Goal: Information Seeking & Learning: Check status

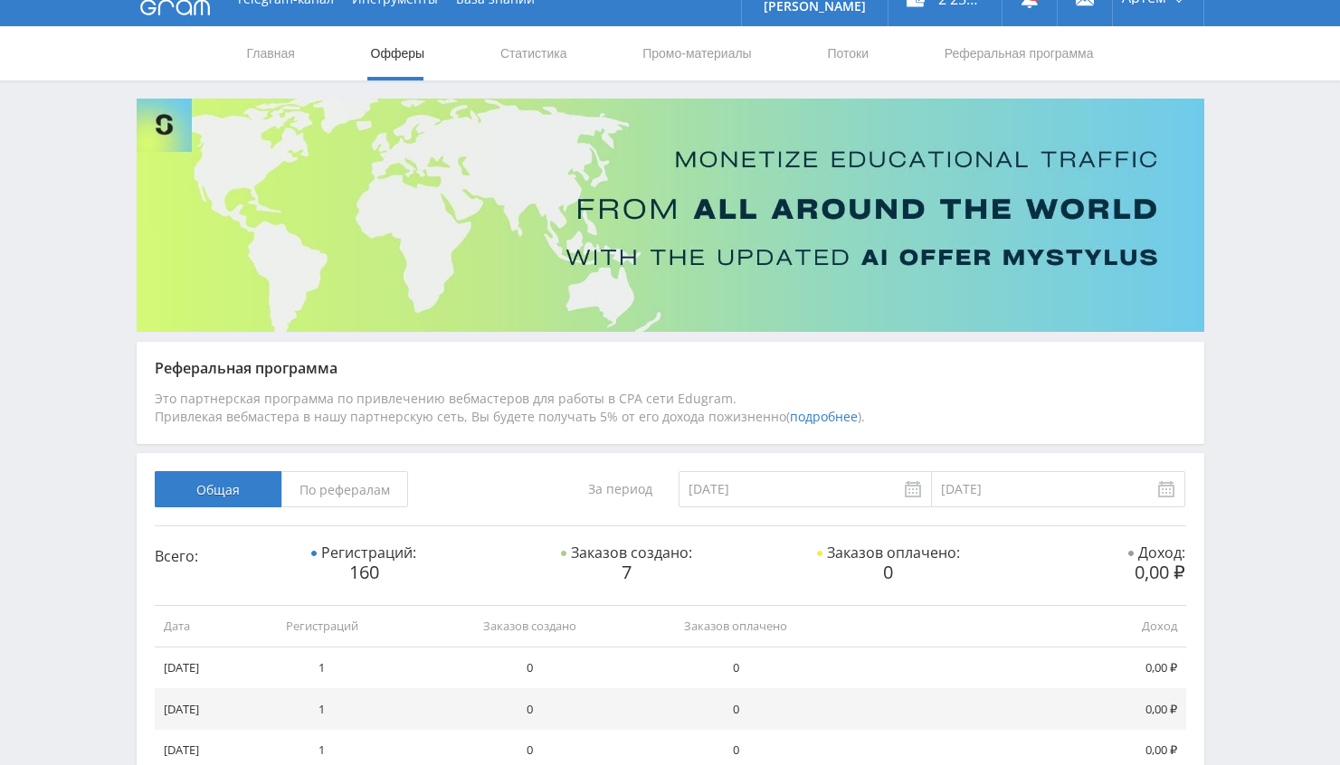
scroll to position [31, 0]
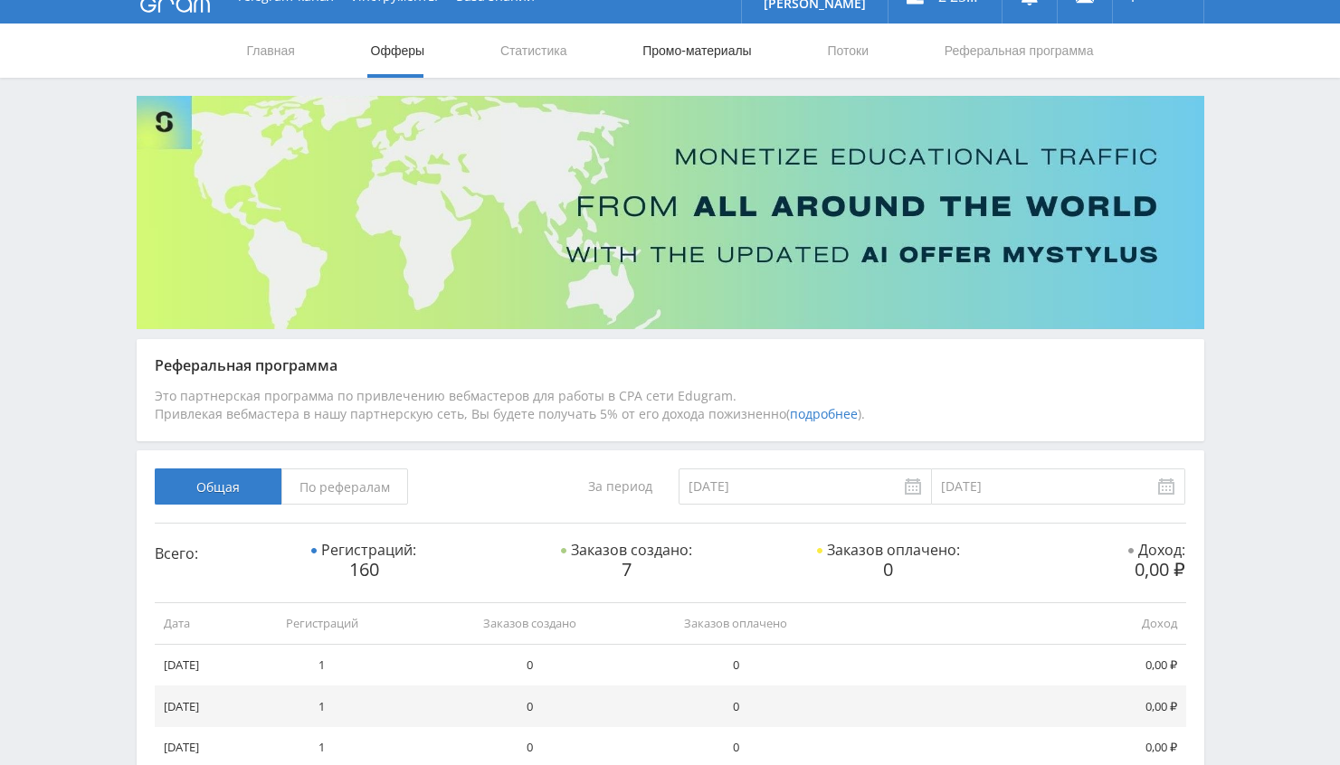
click at [698, 62] on link "Промо-материалы" at bounding box center [696, 51] width 112 height 54
select select "376"
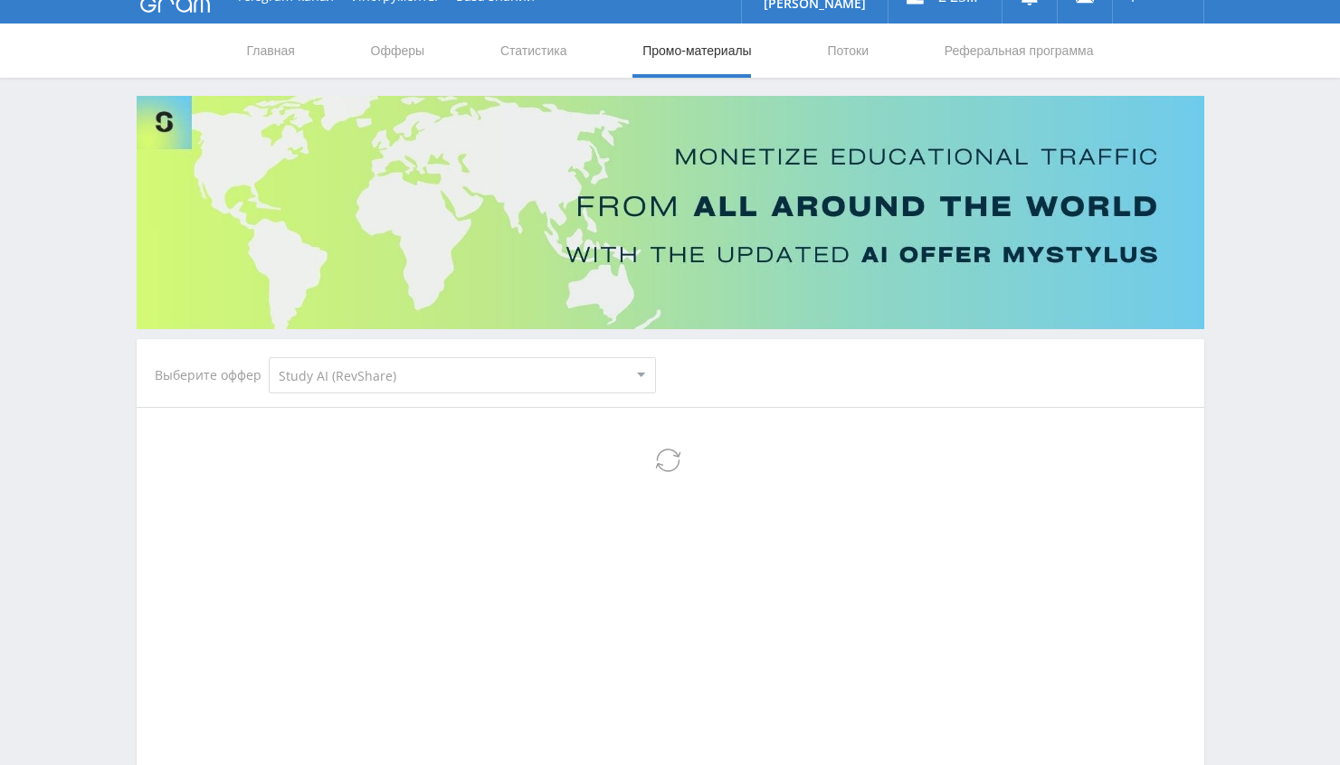
select select "376"
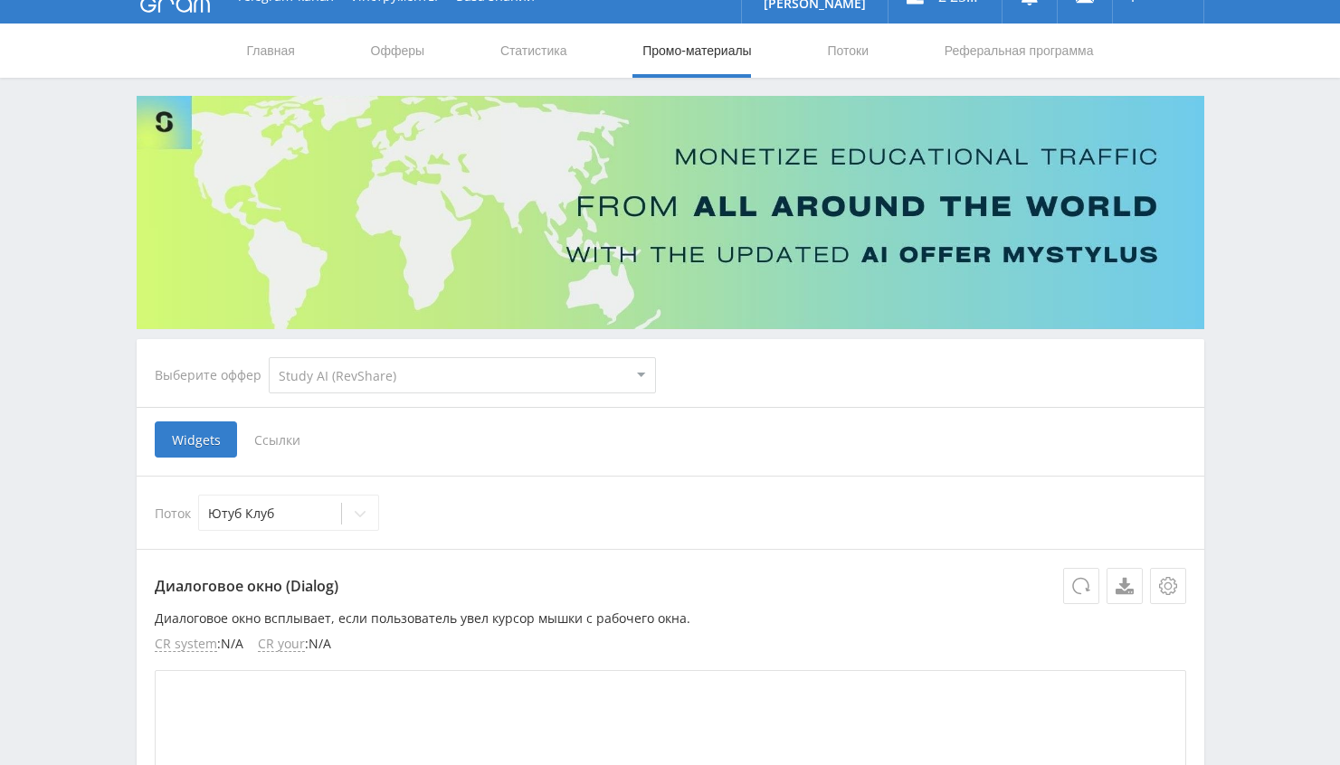
click at [281, 434] on span "Ссылки" at bounding box center [277, 439] width 81 height 36
click at [0, 0] on input "Ссылки" at bounding box center [0, 0] width 0 height 0
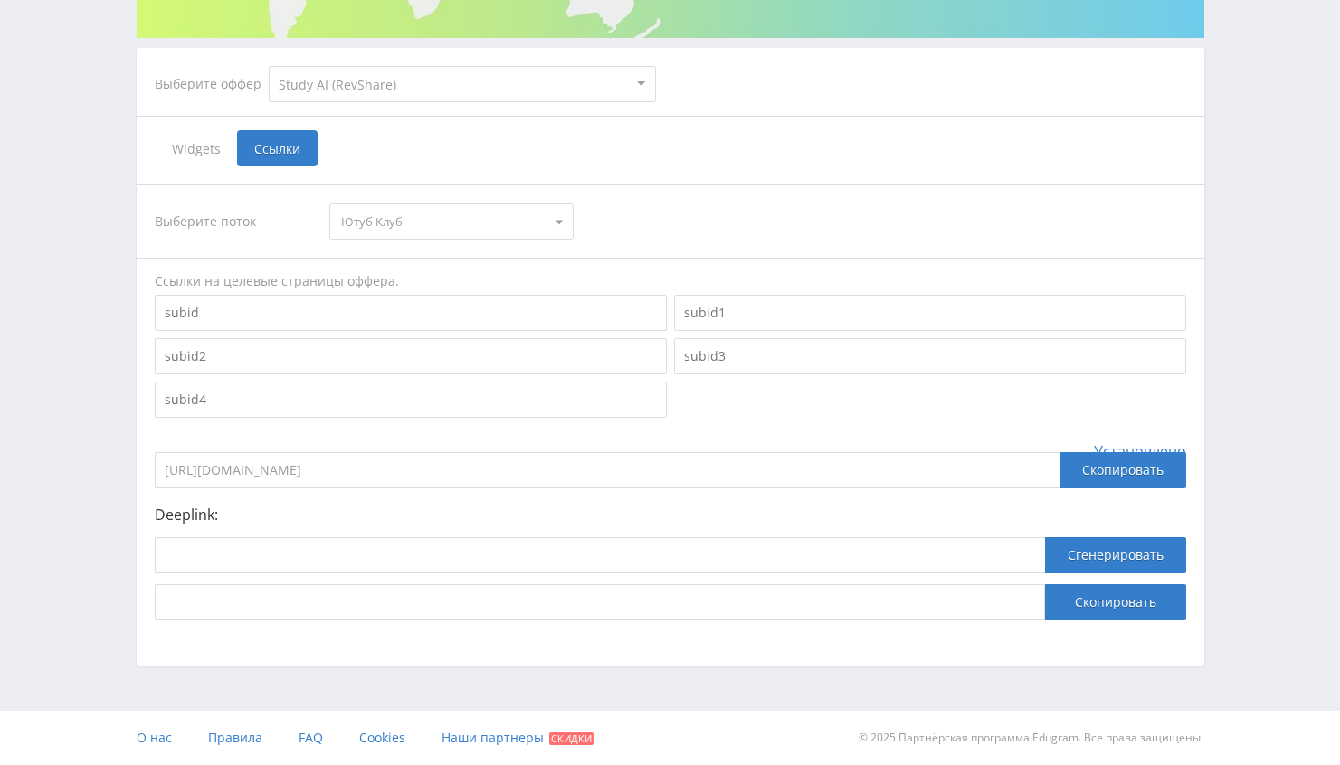
scroll to position [322, 0]
click at [377, 223] on span "Ютуб Клуб" at bounding box center [443, 221] width 204 height 34
click at [369, 270] on button "Ringo" at bounding box center [451, 280] width 242 height 25
click at [131, 516] on div "Выберите оффер MyStylus MyStylus - Revshare Кэмп Studybay Автор24 Studybay Braz…" at bounding box center [670, 235] width 1085 height 861
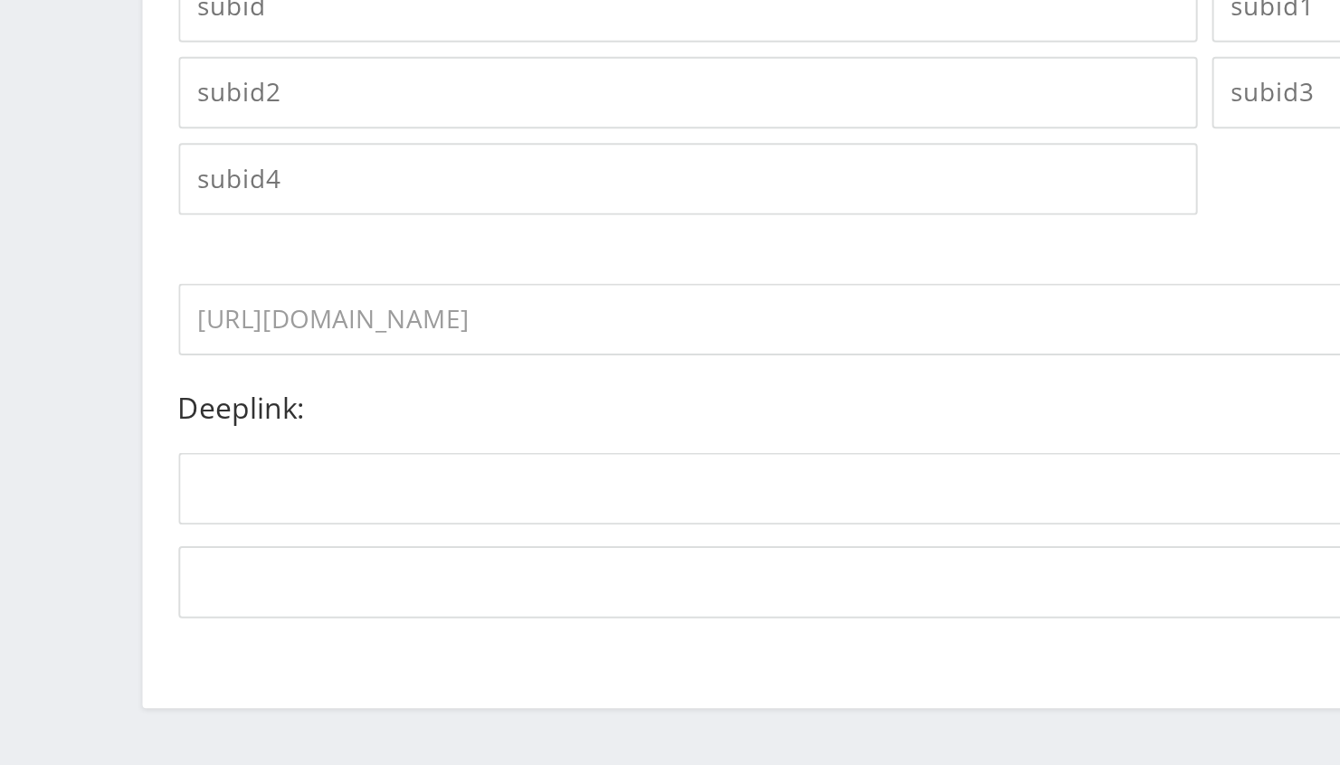
drag, startPoint x: 444, startPoint y: 469, endPoint x: 150, endPoint y: 469, distance: 294.0
click at [150, 469] on div "Выберите поток Ringo Ютуб Клуб Ringo Ссылки на целевые страницы оффера. Установ…" at bounding box center [670, 402] width 1067 height 472
click at [135, 512] on div "Выберите оффер MyStylus MyStylus - Revshare Кэмп Studybay Автор24 Studybay Braz…" at bounding box center [670, 235] width 1085 height 861
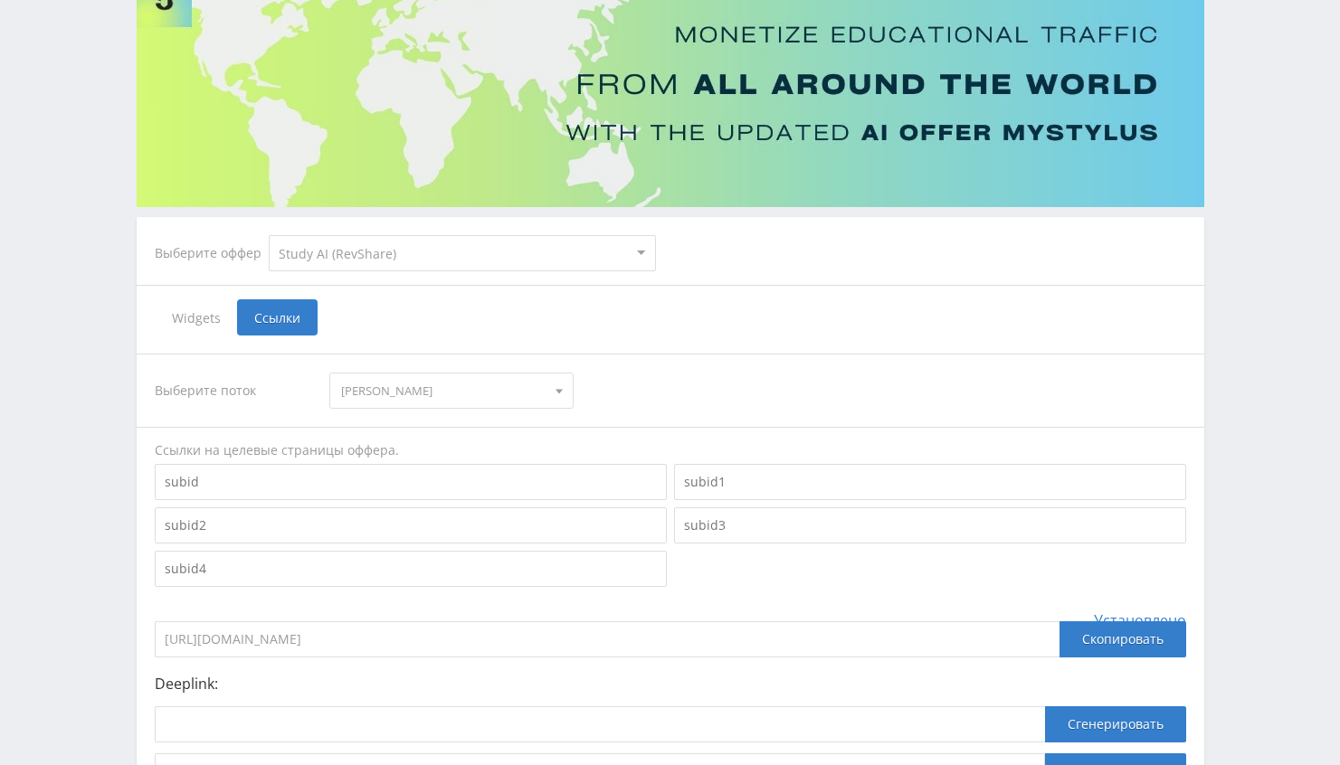
scroll to position [0, 0]
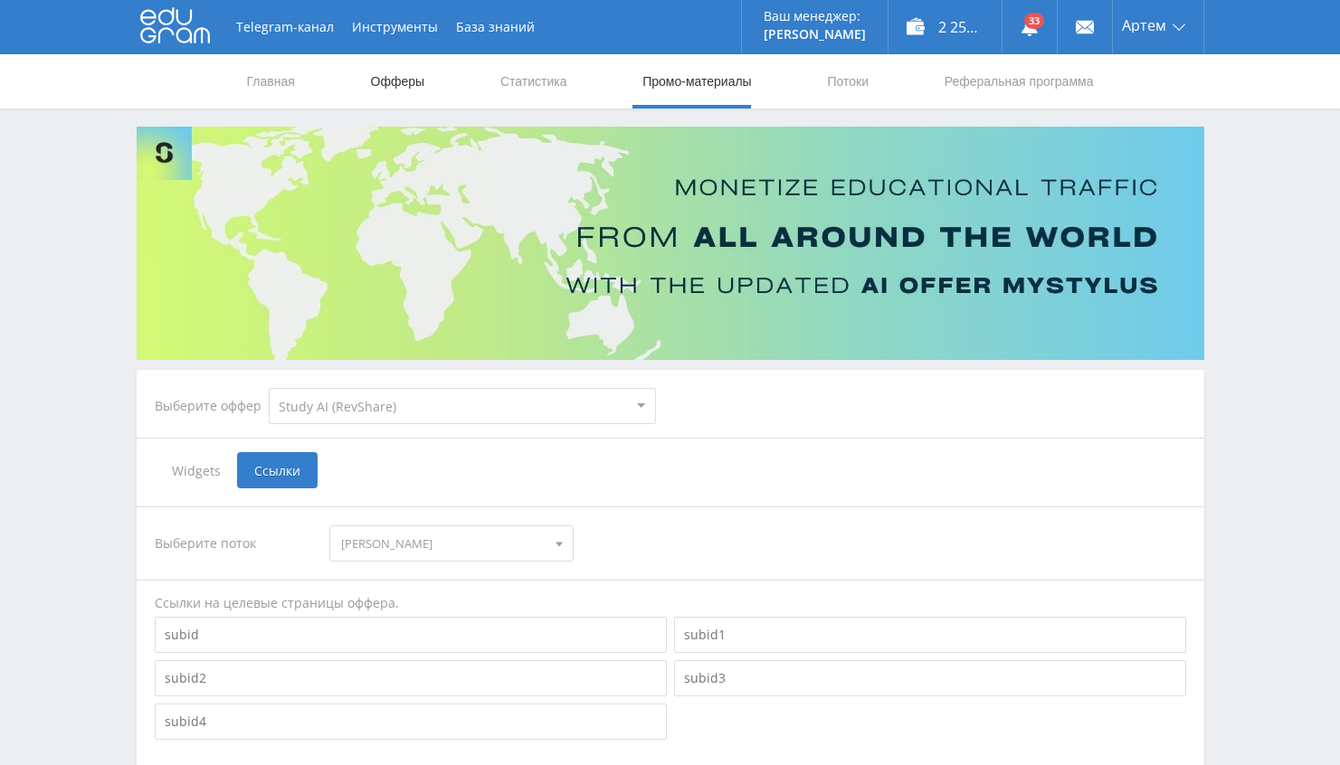
click at [404, 79] on link "Офферы" at bounding box center [398, 81] width 58 height 54
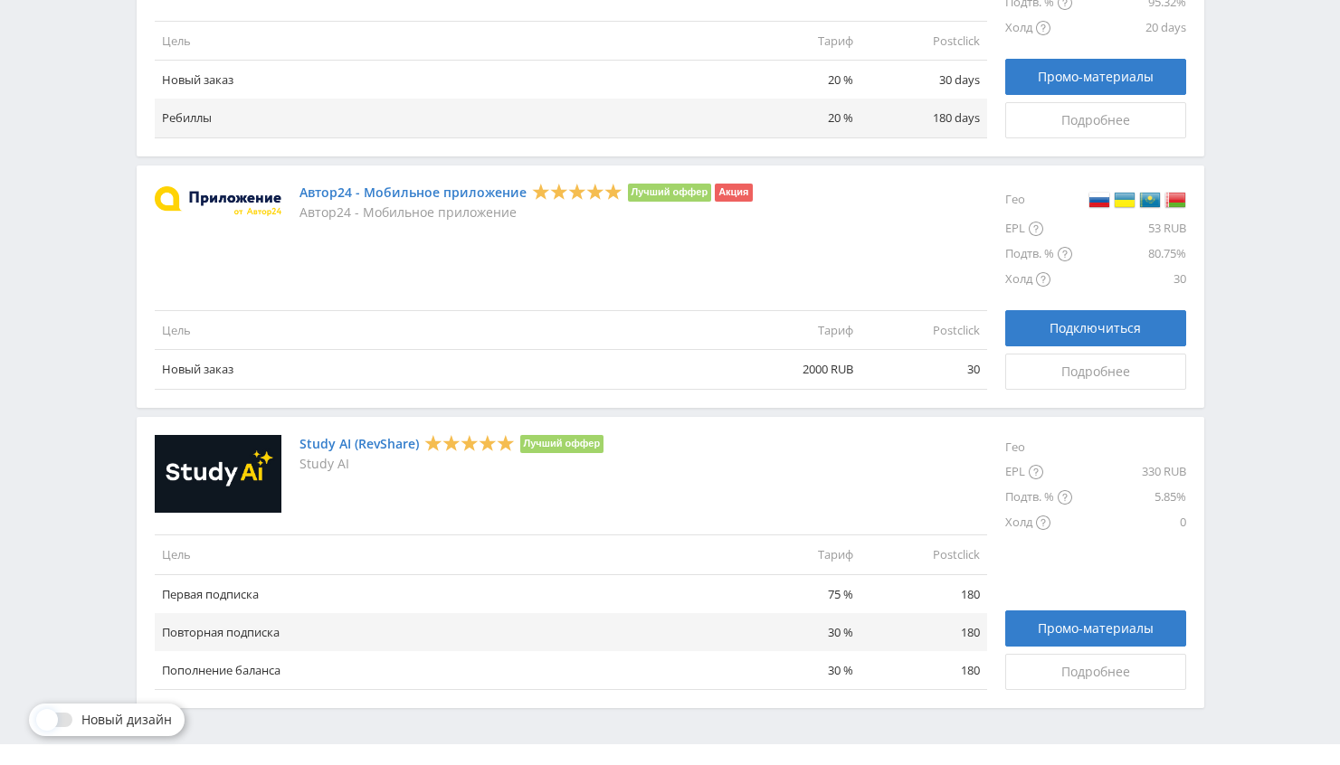
scroll to position [2039, 0]
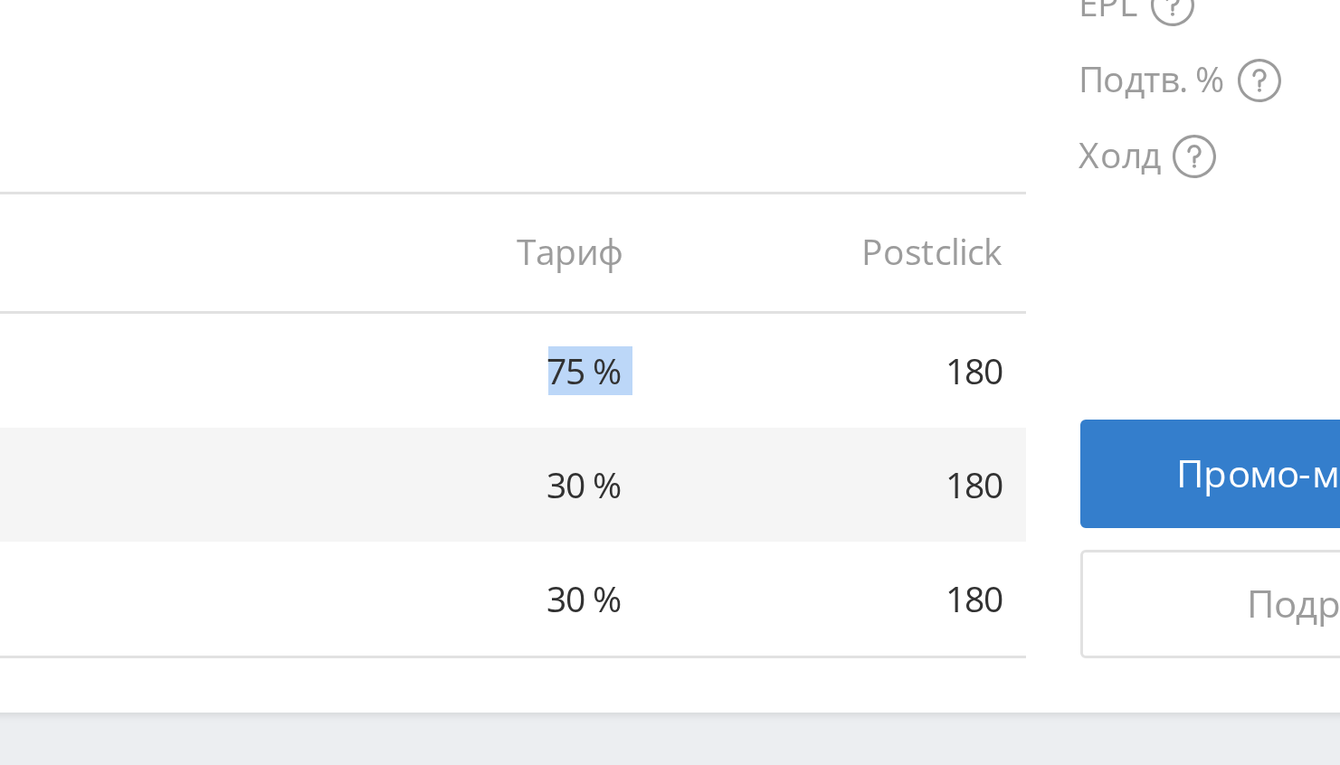
drag, startPoint x: 823, startPoint y: 561, endPoint x: 859, endPoint y: 560, distance: 36.2
click at [859, 560] on tr "Первая подписка 75 % 180" at bounding box center [571, 560] width 832 height 39
click at [860, 560] on td "180" at bounding box center [923, 560] width 127 height 39
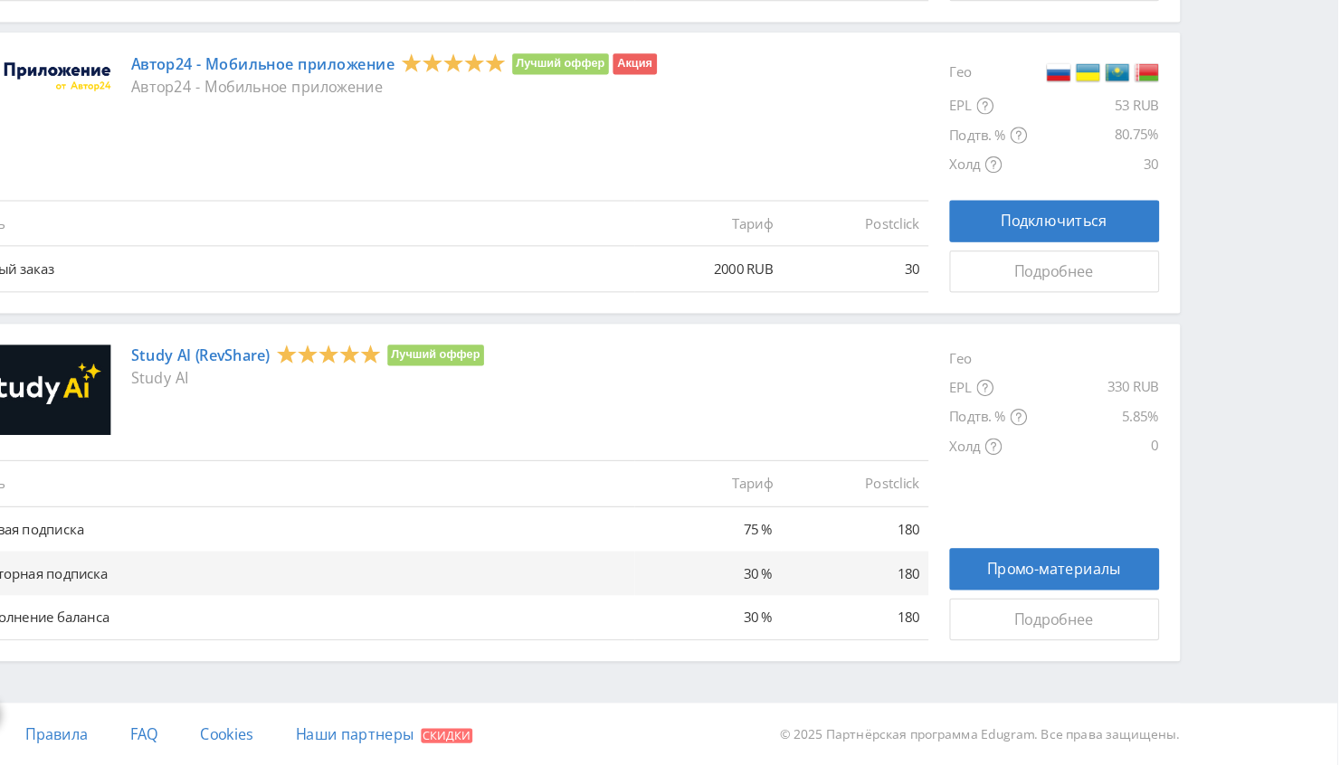
scroll to position [2037, 0]
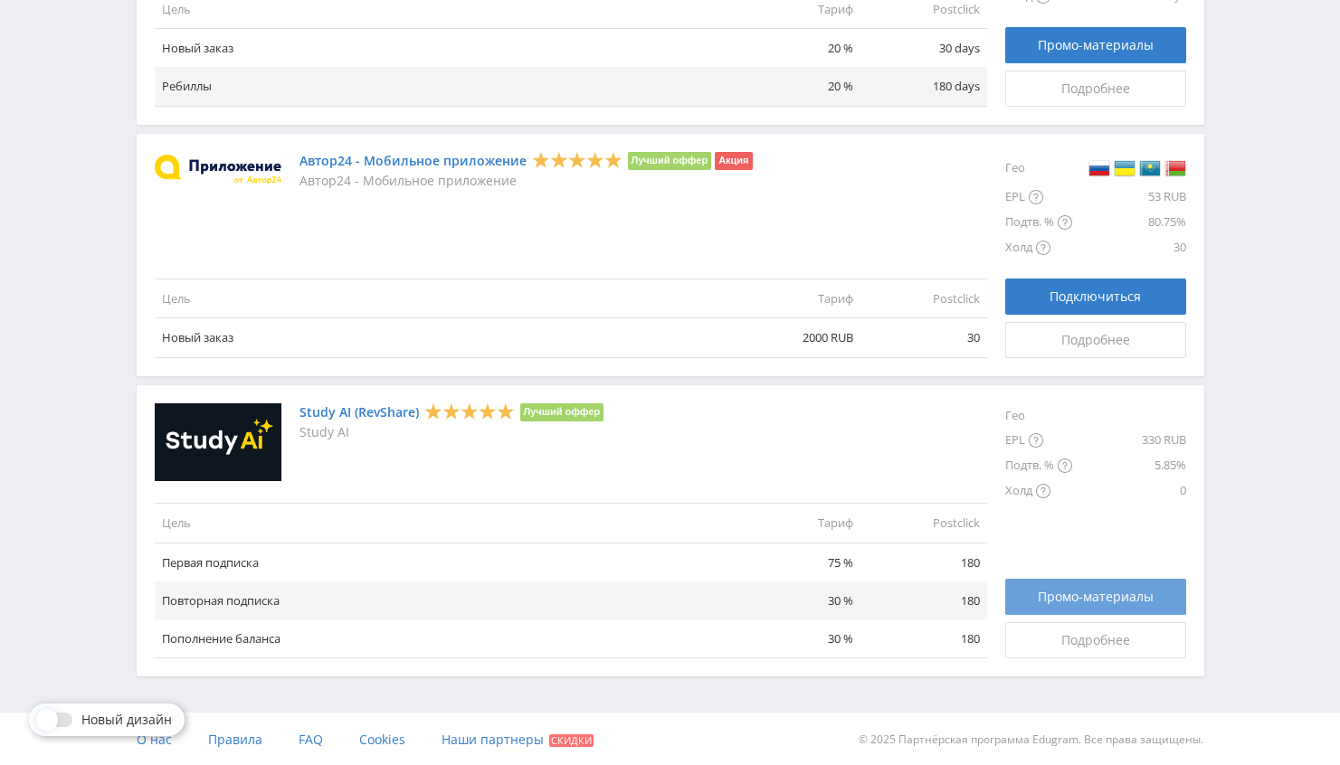
click at [1026, 597] on link "Промо-материалы" at bounding box center [1095, 597] width 181 height 36
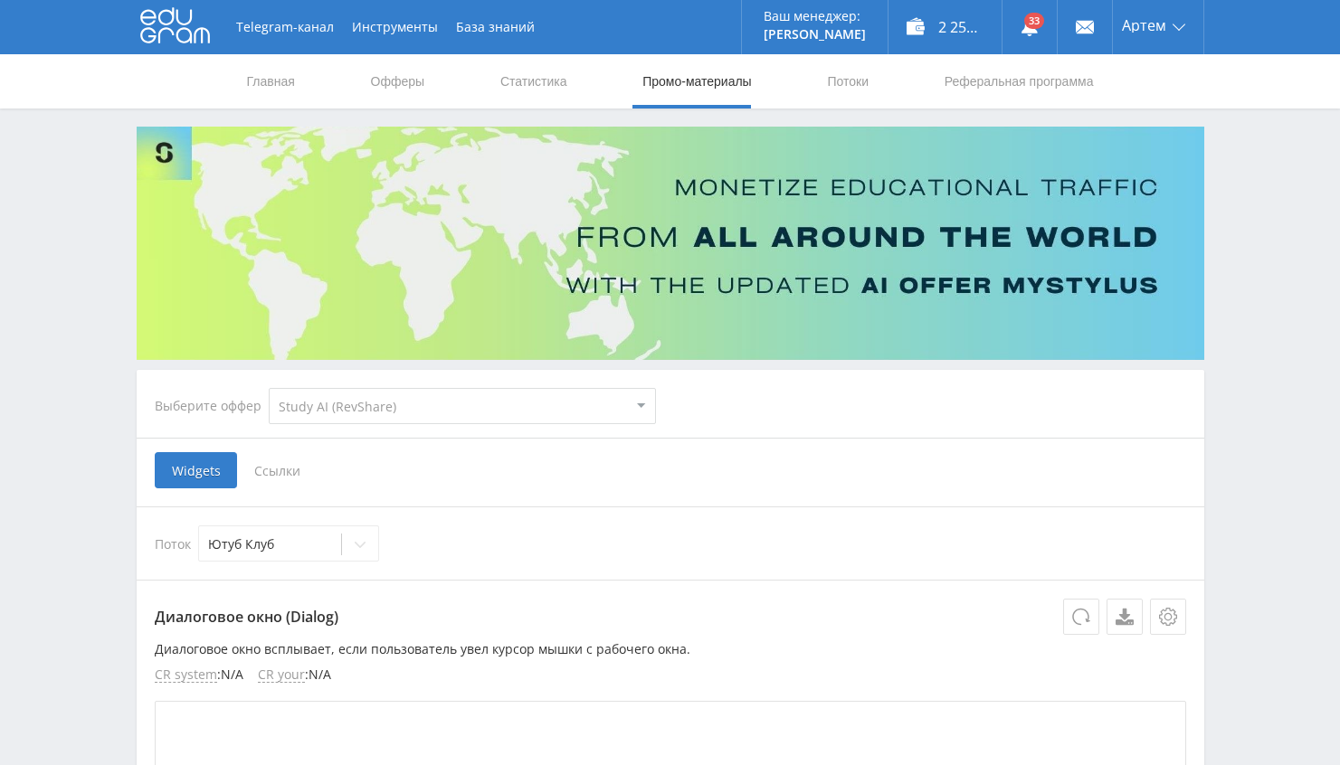
select select "376"
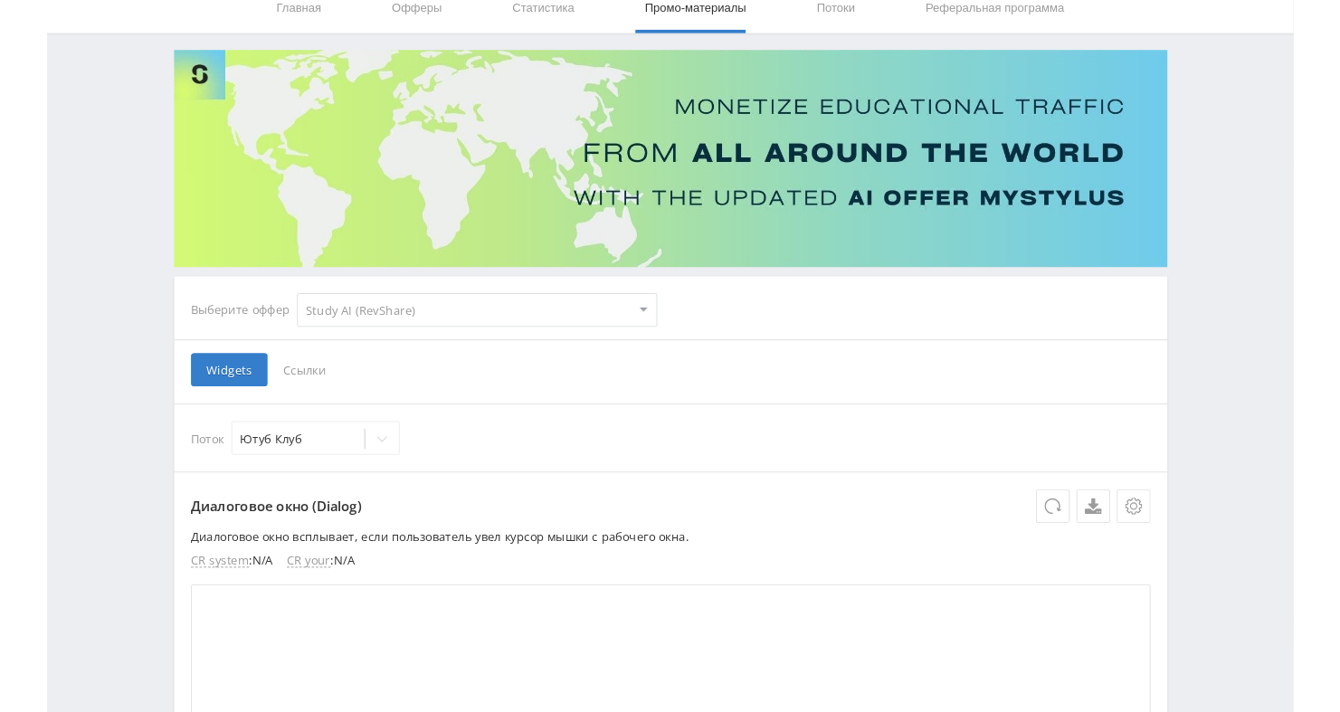
scroll to position [89, 0]
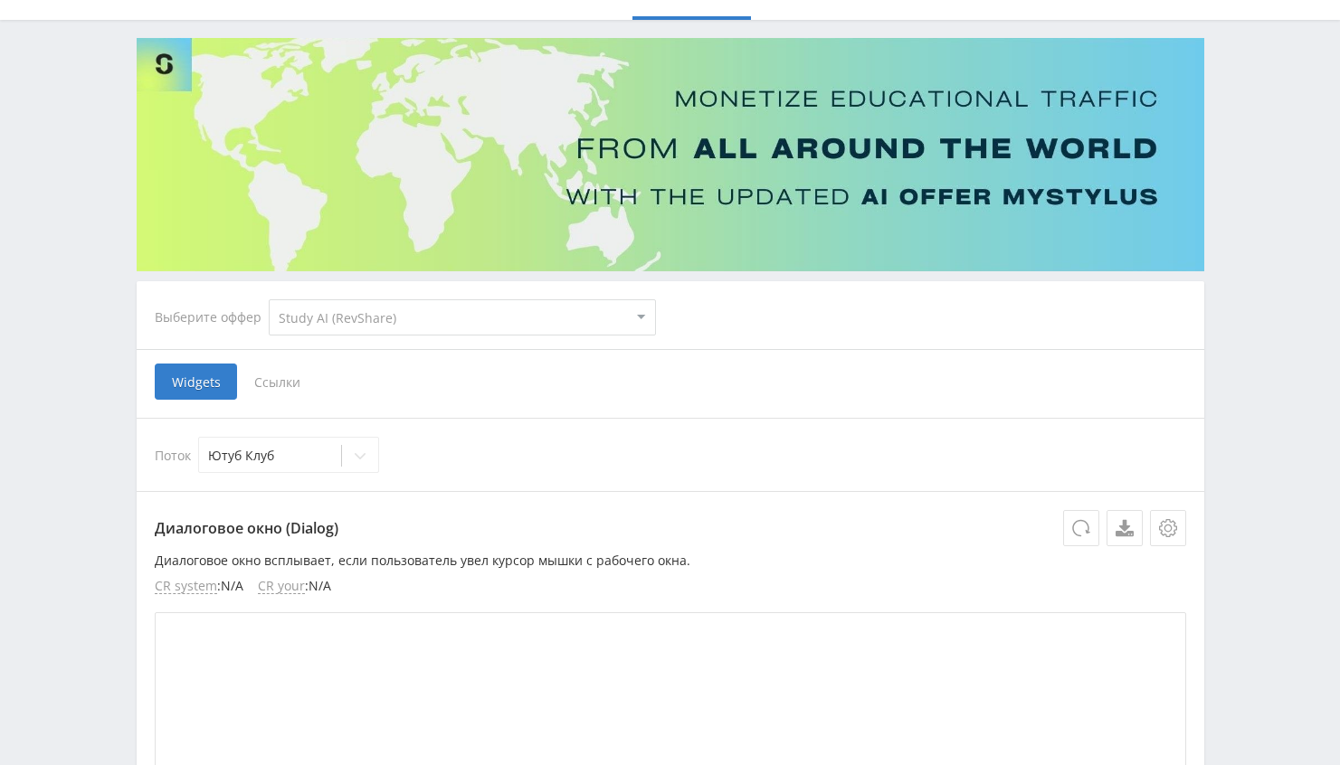
click at [345, 322] on select "MyStylus MyStylus - Revshare Кэмп Studybay Автор24 Studybay Brazil Study AI (Re…" at bounding box center [462, 317] width 387 height 36
click at [275, 383] on span "Ссылки" at bounding box center [277, 382] width 81 height 36
click at [0, 0] on input "Ссылки" at bounding box center [0, 0] width 0 height 0
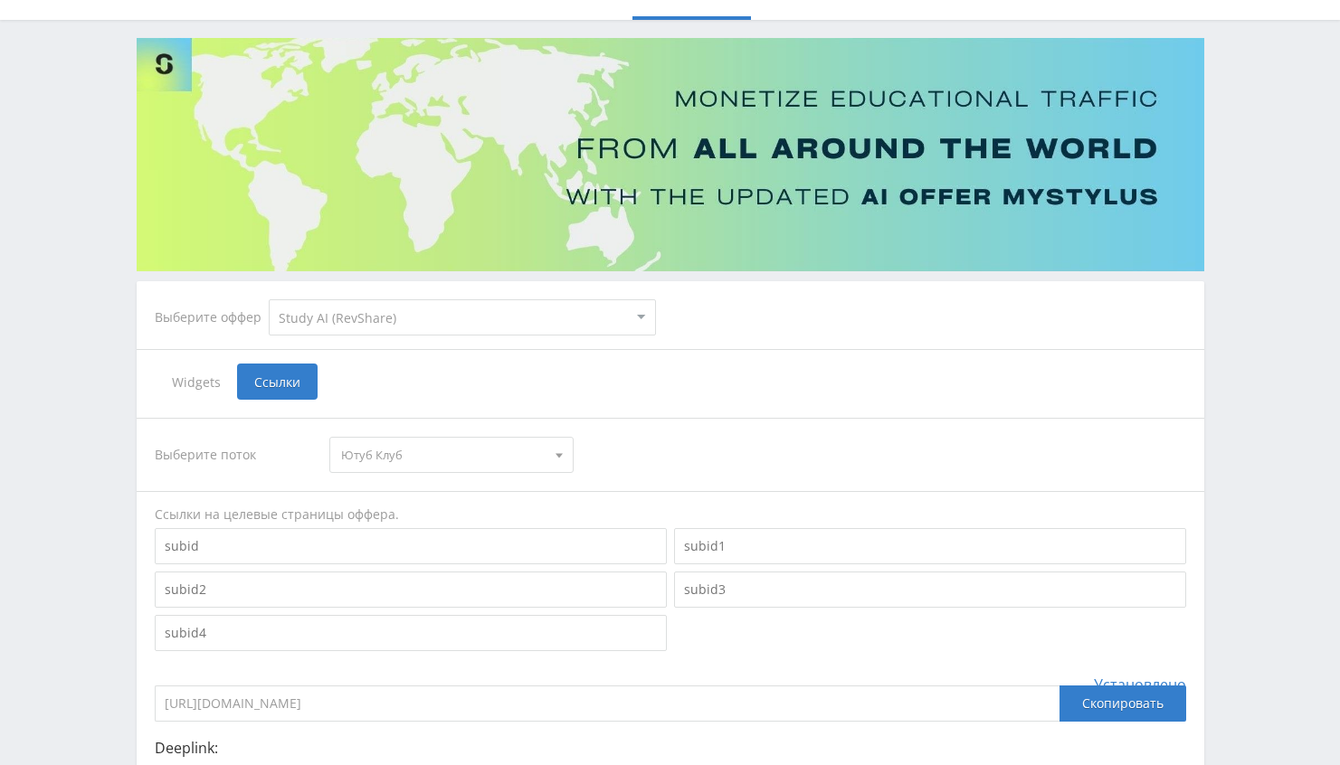
click at [386, 459] on span "Ютуб Клуб" at bounding box center [443, 455] width 204 height 34
click at [384, 497] on button "Ютуб Клуб" at bounding box center [451, 488] width 242 height 25
click at [378, 516] on div "Ссылки на целевые страницы оффера." at bounding box center [670, 515] width 1031 height 18
click at [386, 459] on span "Ютуб Клуб" at bounding box center [443, 455] width 204 height 34
click at [386, 511] on button "Ringo" at bounding box center [451, 513] width 242 height 25
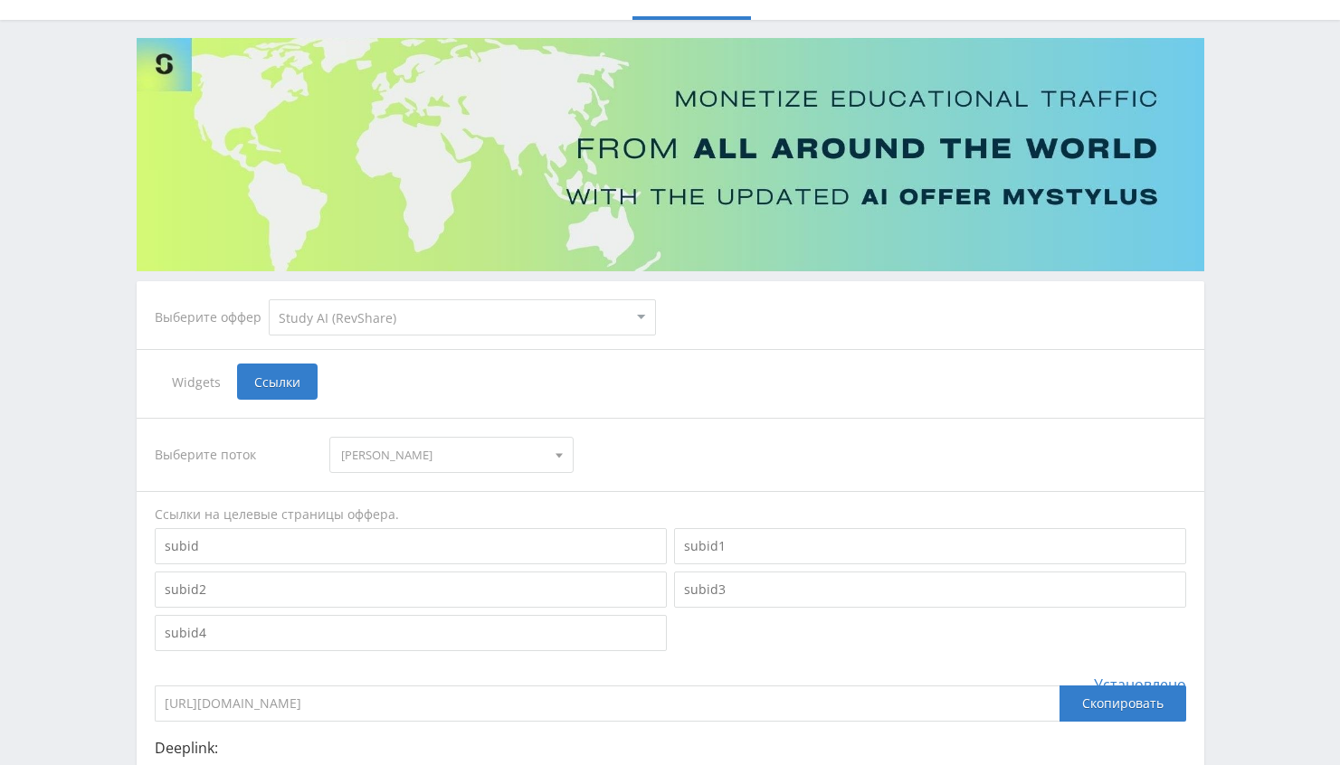
drag, startPoint x: 466, startPoint y: 705, endPoint x: 52, endPoint y: 705, distance: 414.3
click at [52, 705] on div "Telegram-канал Инструменты База знаний Ваш менеджер: Valeria Valeria Online @va…" at bounding box center [670, 454] width 1340 height 1087
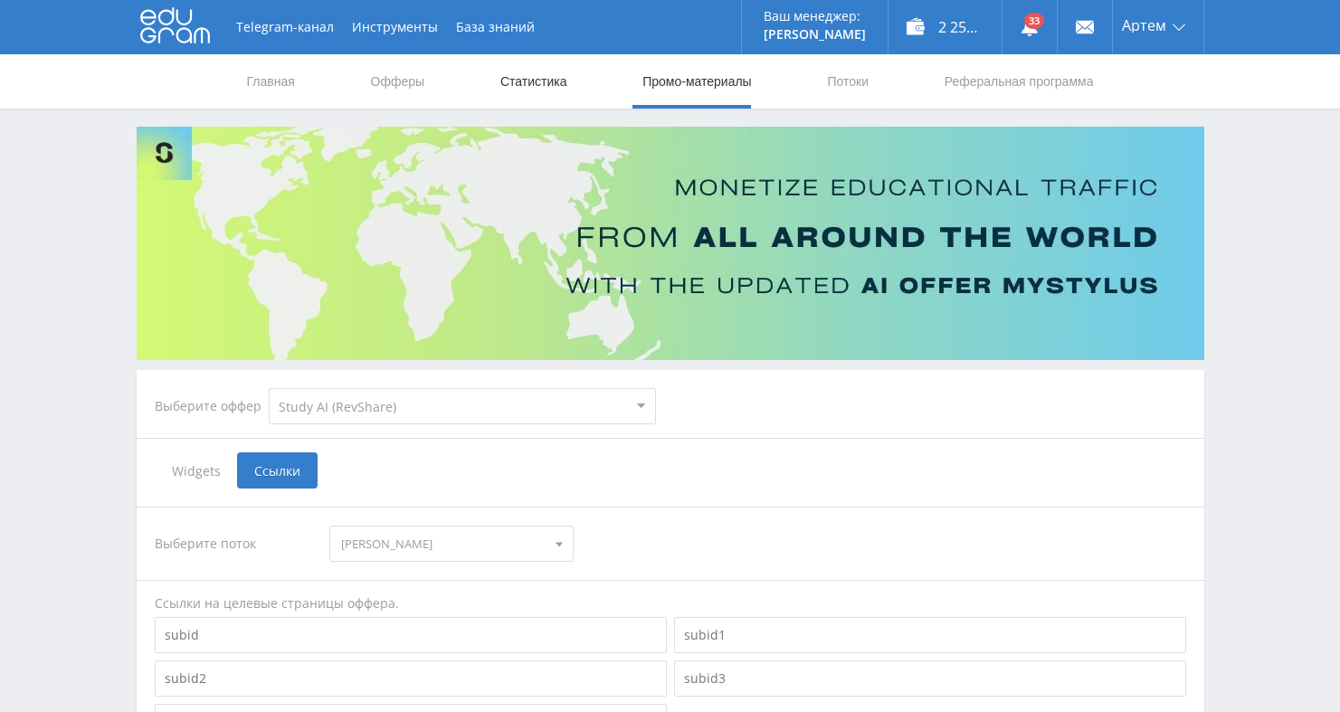
click at [526, 84] on link "Статистика" at bounding box center [533, 81] width 71 height 54
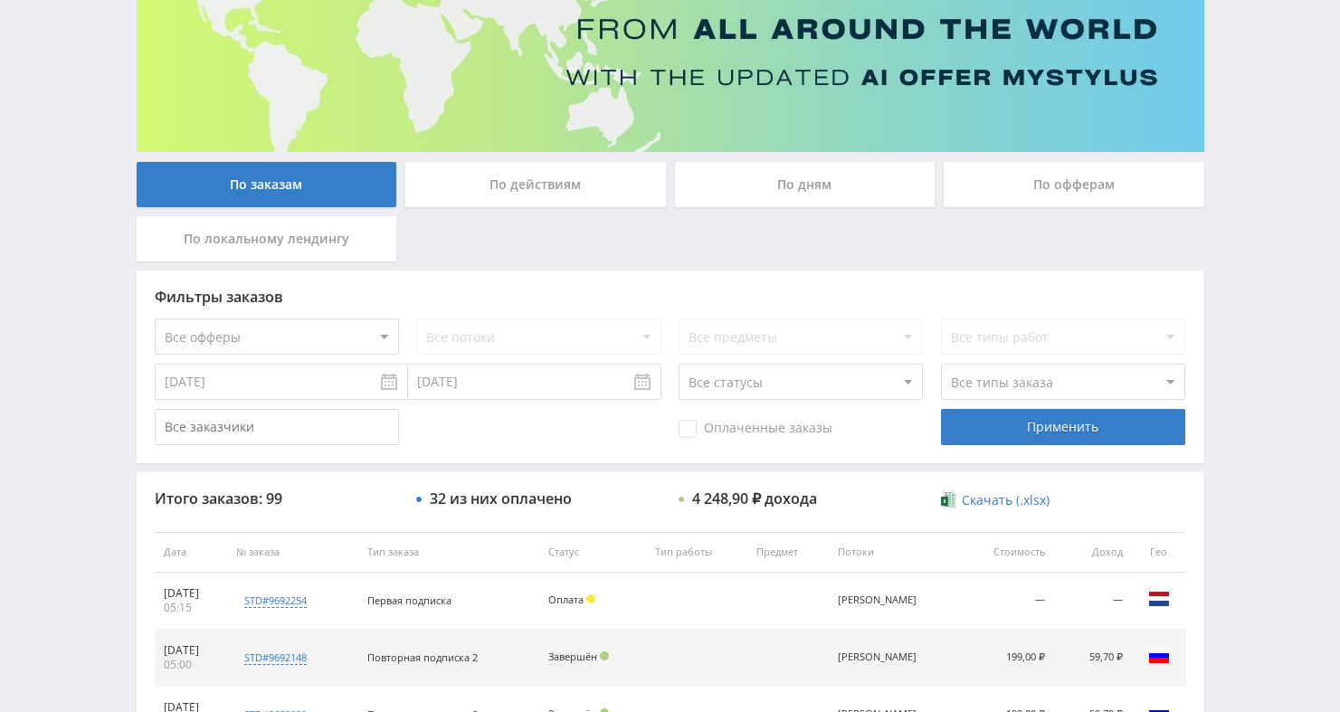
scroll to position [236, 0]
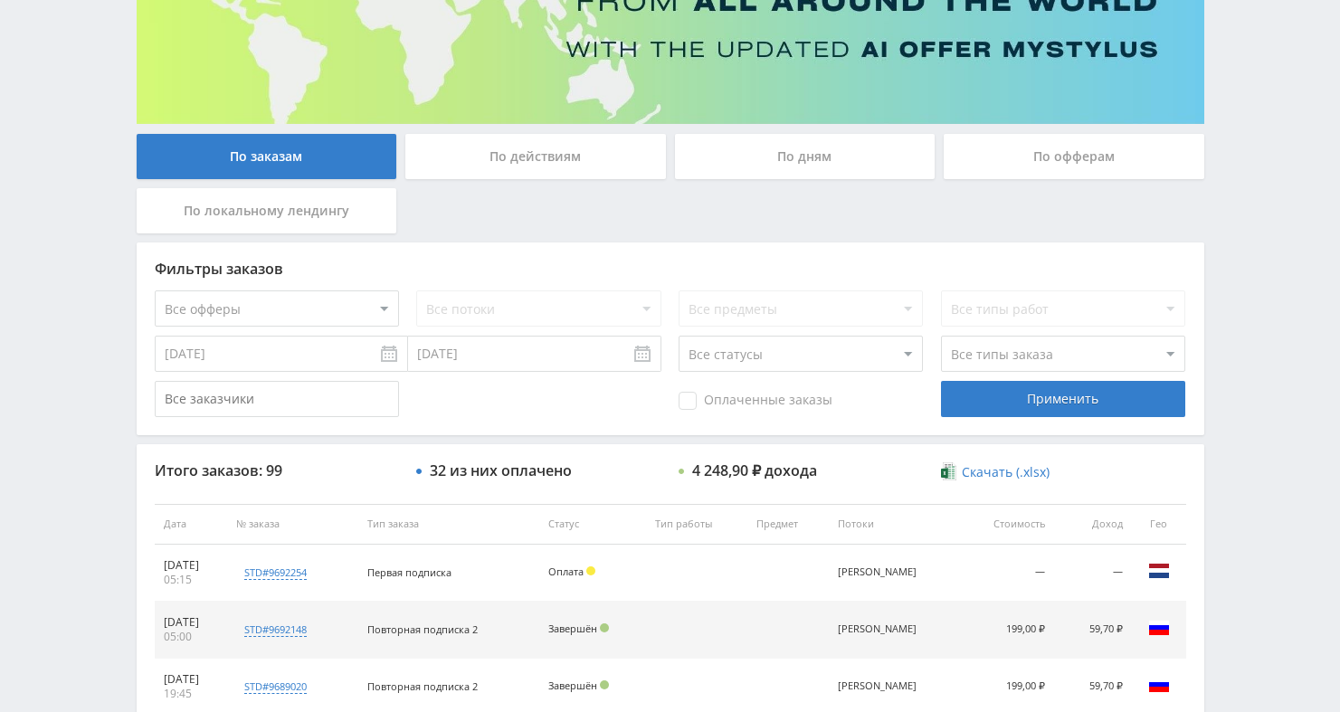
click at [788, 167] on div "По дням" at bounding box center [805, 156] width 260 height 45
click at [0, 0] on input "По дням" at bounding box center [0, 0] width 0 height 0
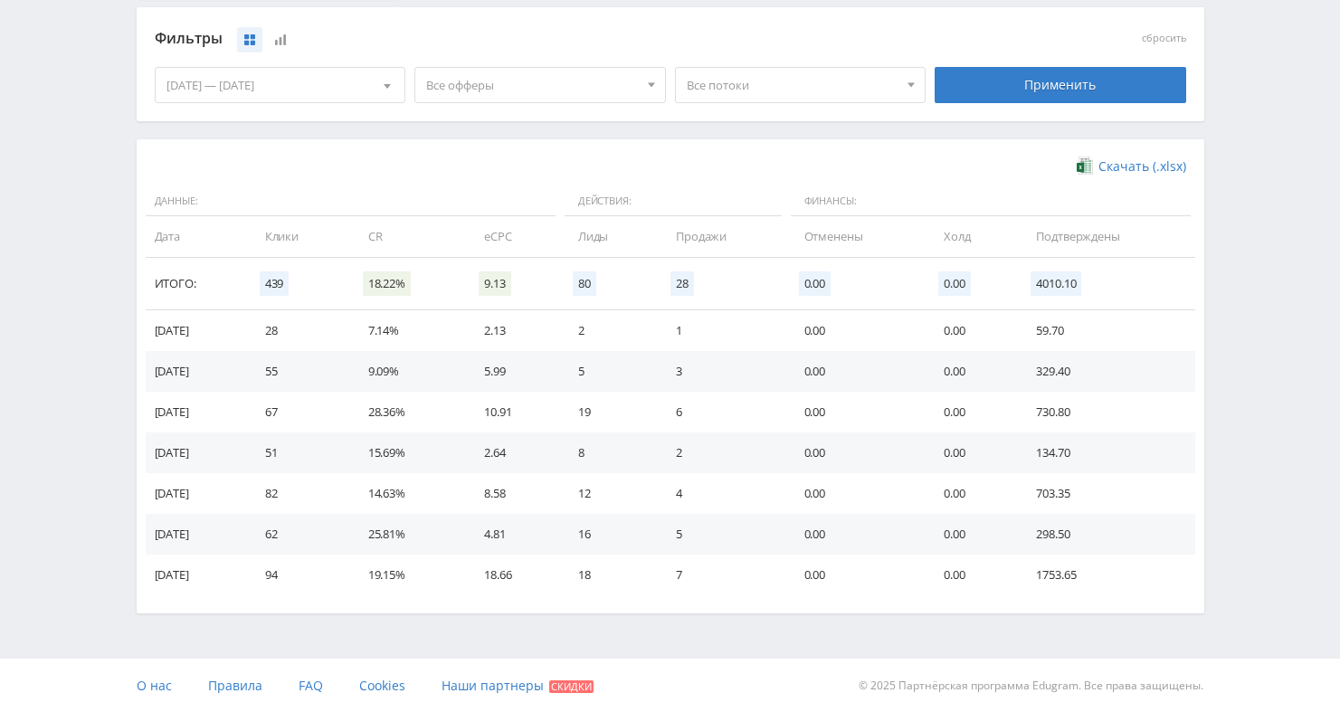
scroll to position [0, 0]
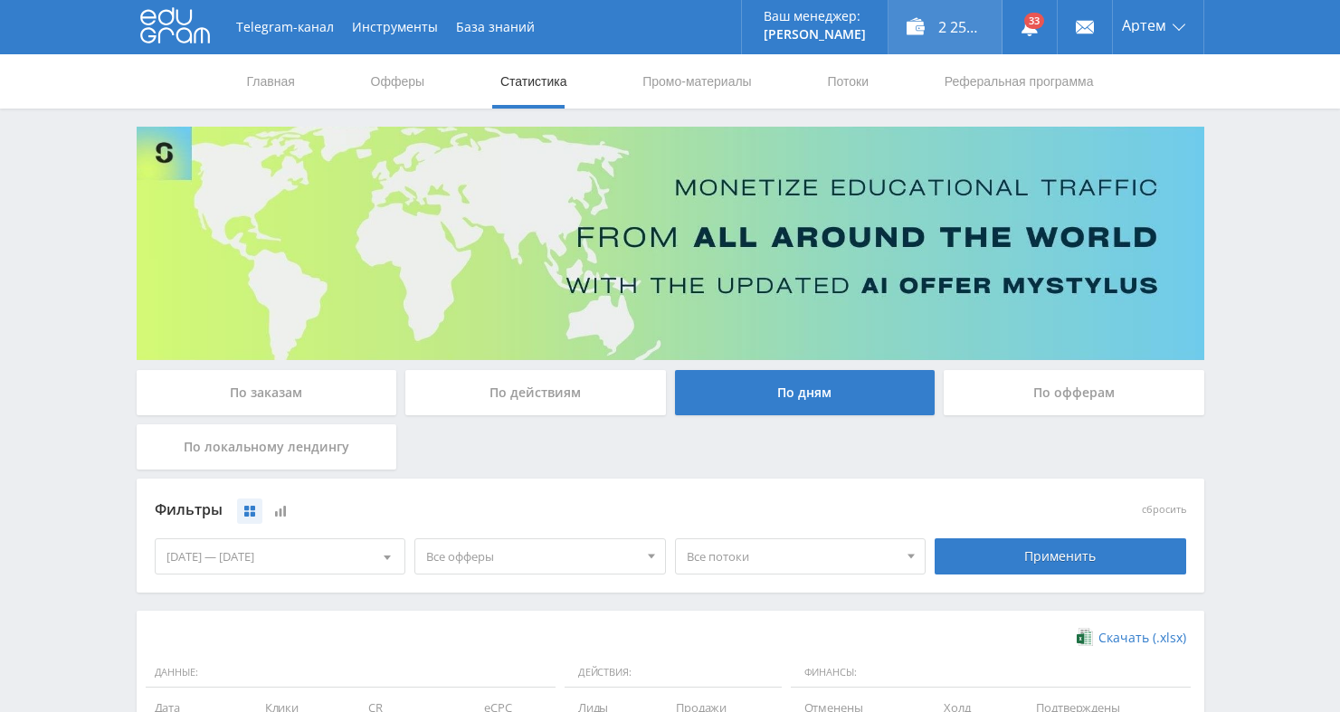
click at [963, 29] on div "2 256,65 ₽" at bounding box center [944, 27] width 113 height 54
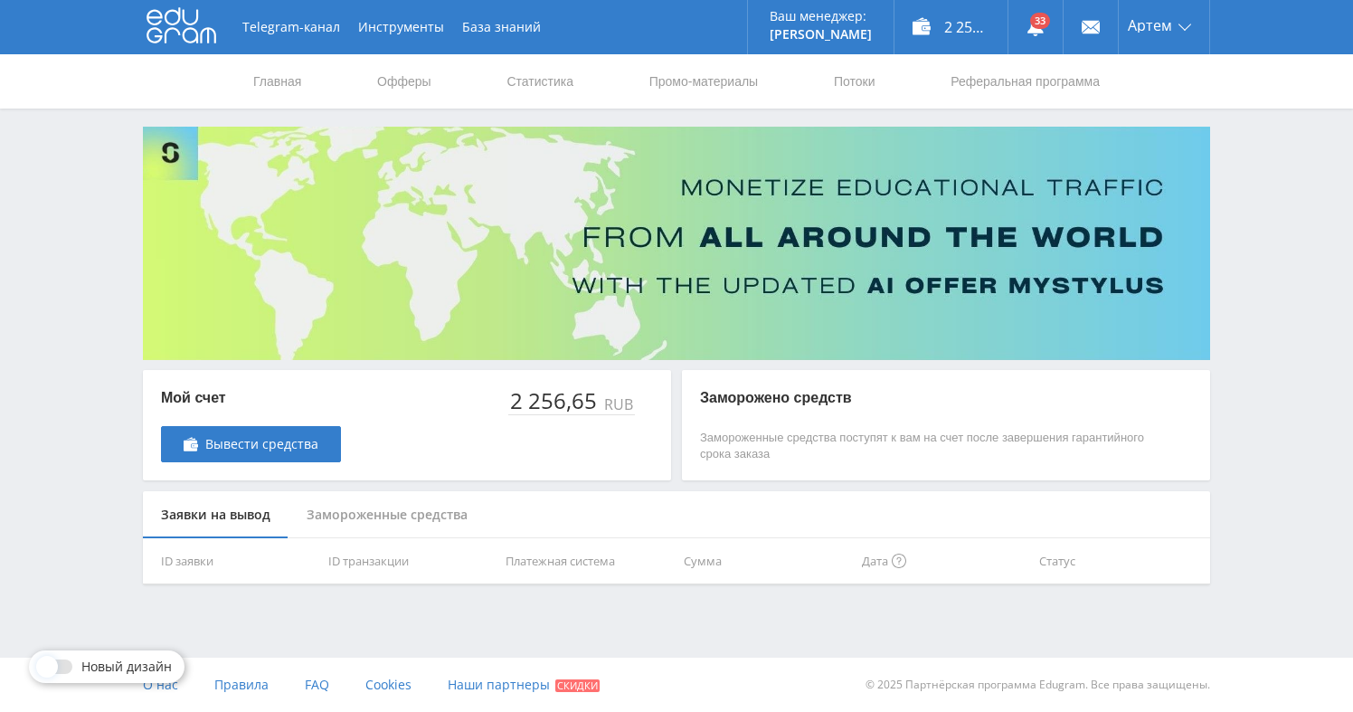
click at [380, 525] on div "Замороженные средства" at bounding box center [387, 515] width 197 height 48
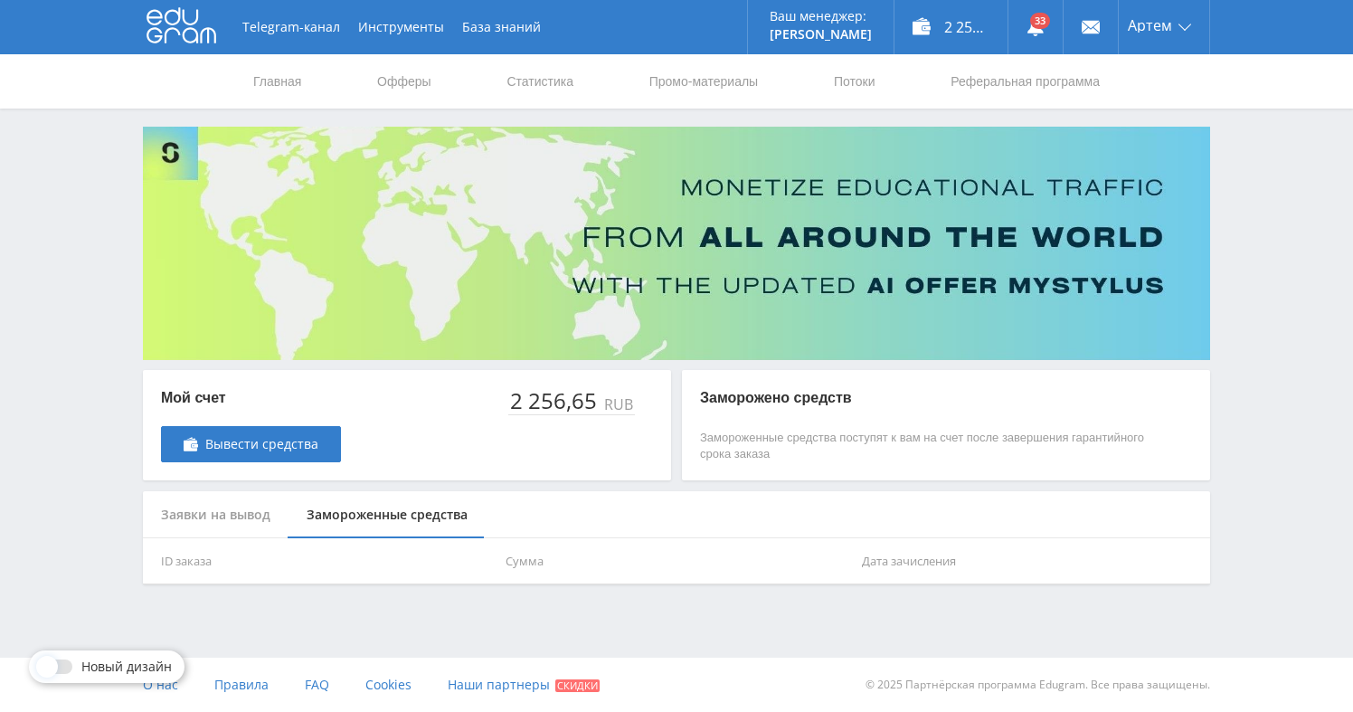
click at [204, 510] on div "Заявки на вывод" at bounding box center [216, 515] width 146 height 48
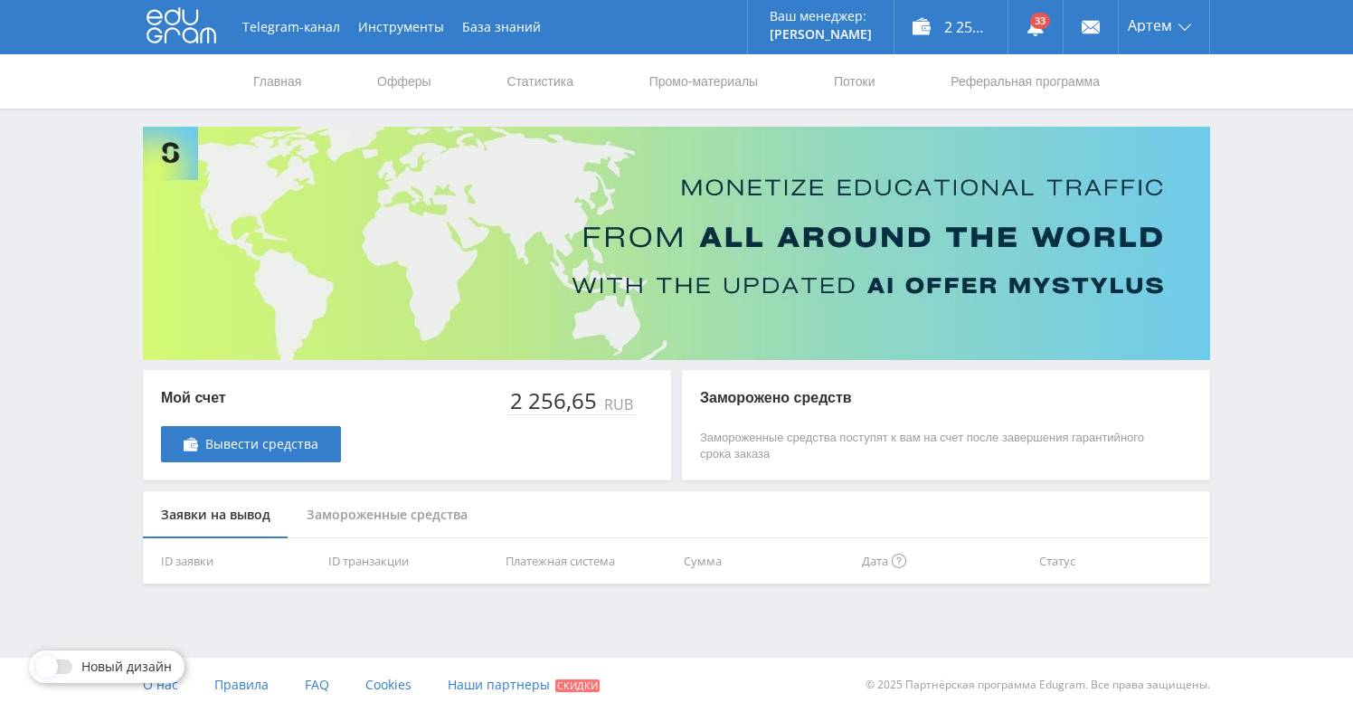
click at [332, 497] on div "Замороженные средства" at bounding box center [387, 515] width 197 height 48
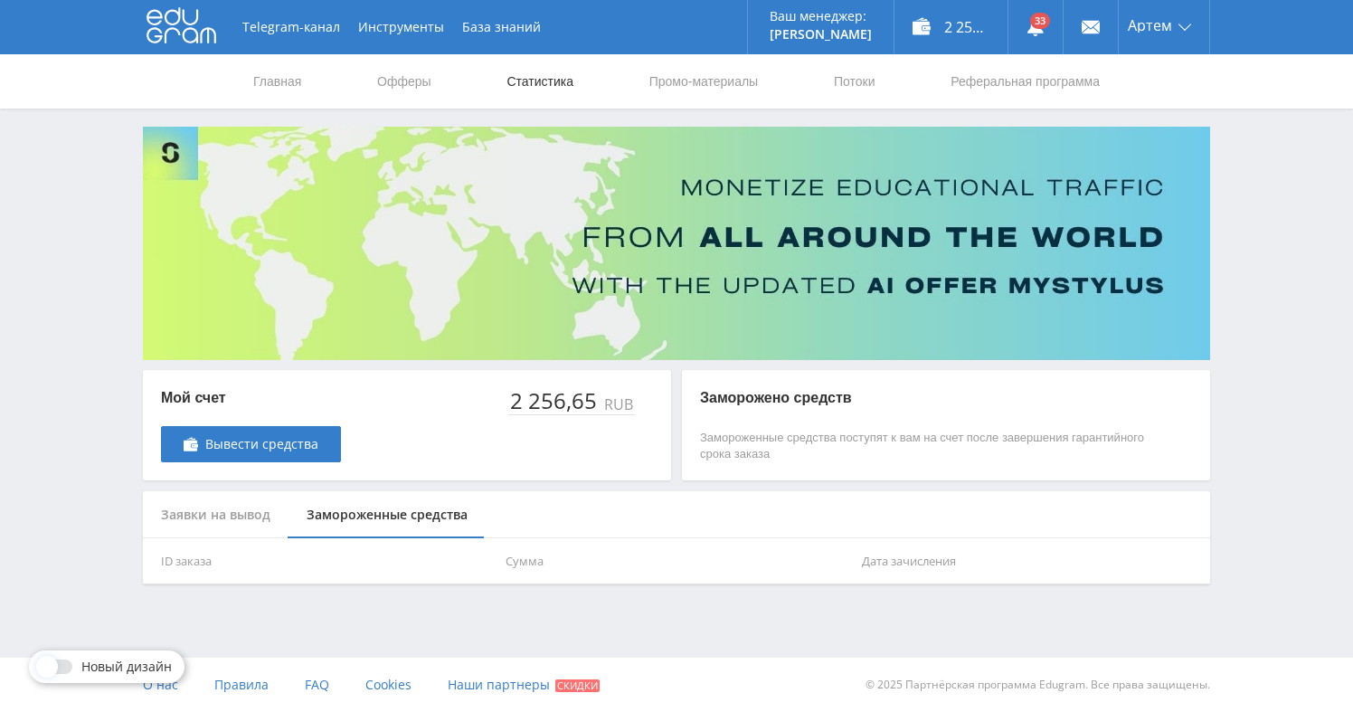
click at [536, 78] on link "Статистика" at bounding box center [540, 81] width 71 height 54
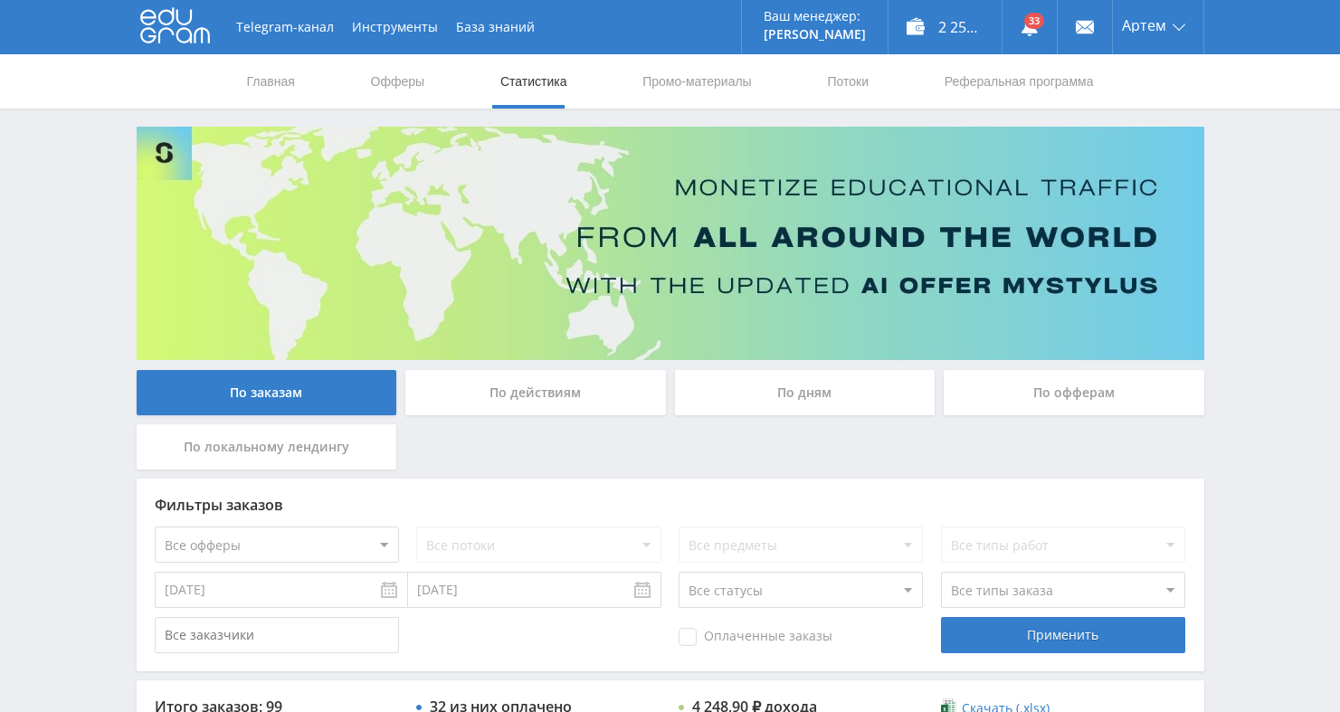
click at [800, 391] on div "По дням" at bounding box center [805, 392] width 260 height 45
click at [0, 0] on input "По дням" at bounding box center [0, 0] width 0 height 0
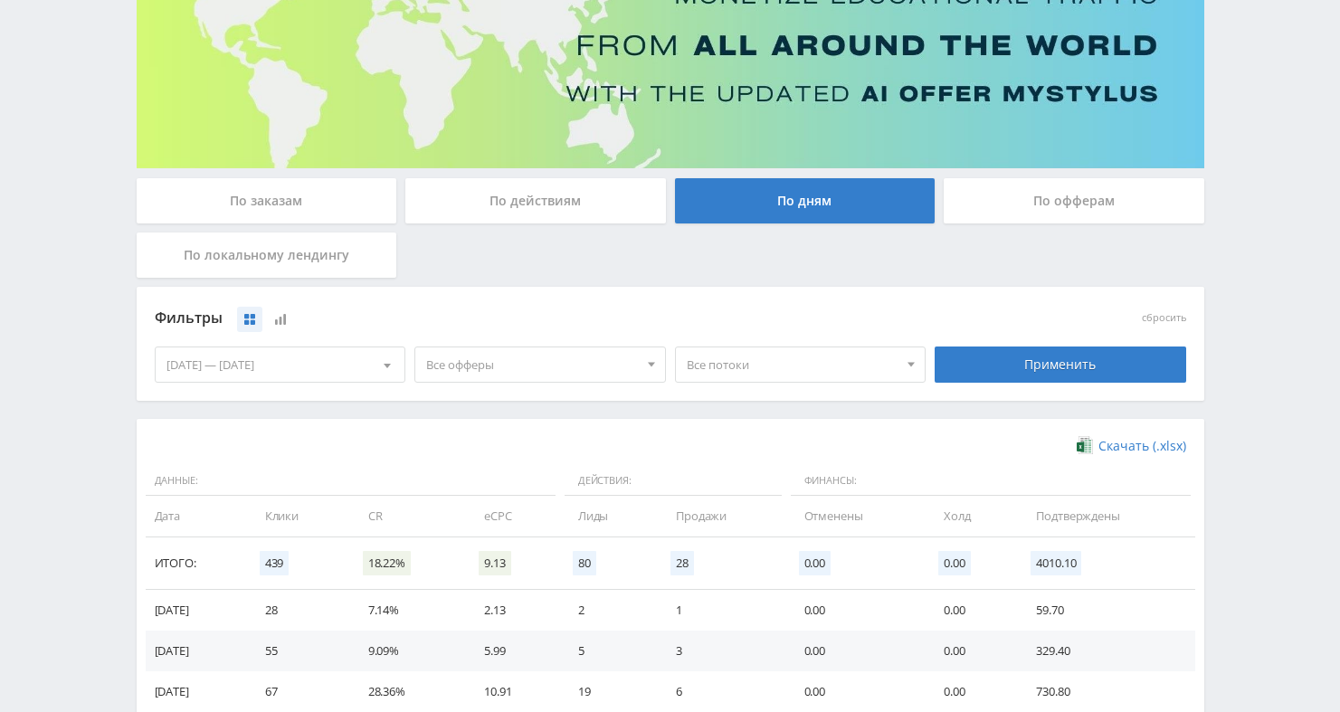
scroll to position [194, 0]
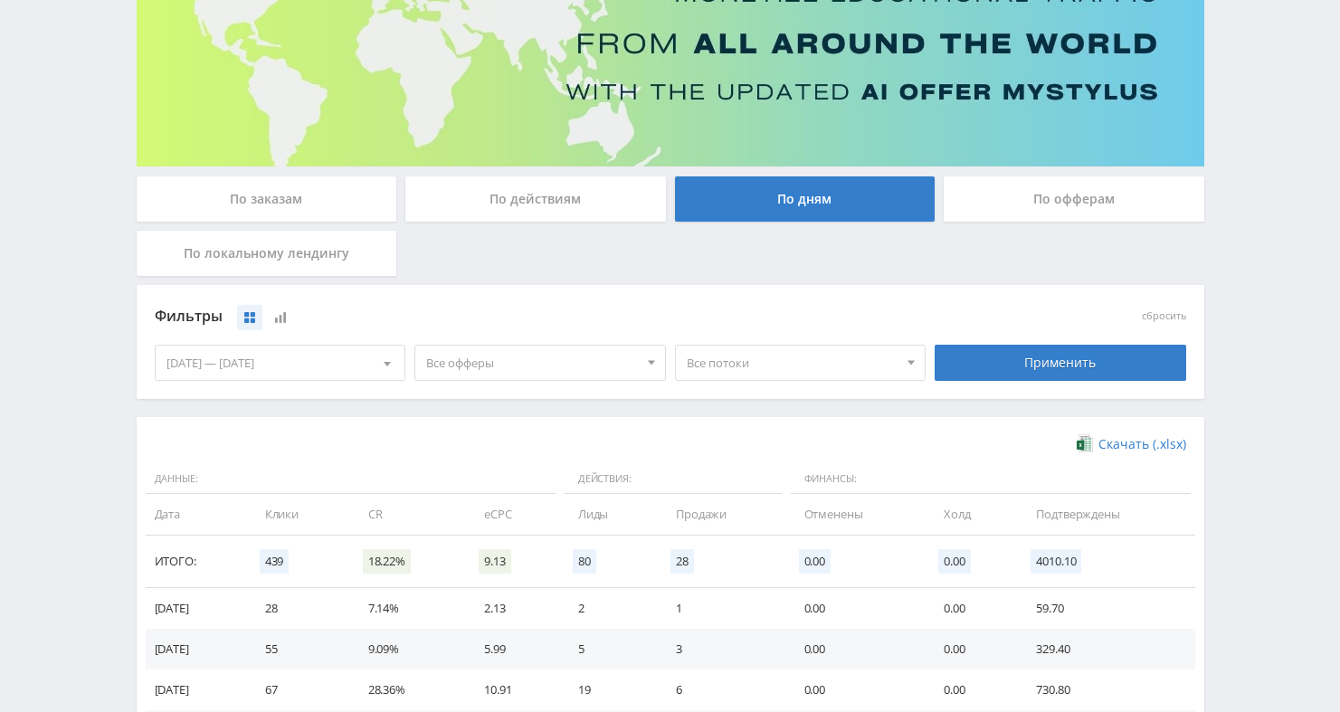
click at [246, 376] on div "25.09.2025 — 01.10.2025" at bounding box center [281, 363] width 250 height 34
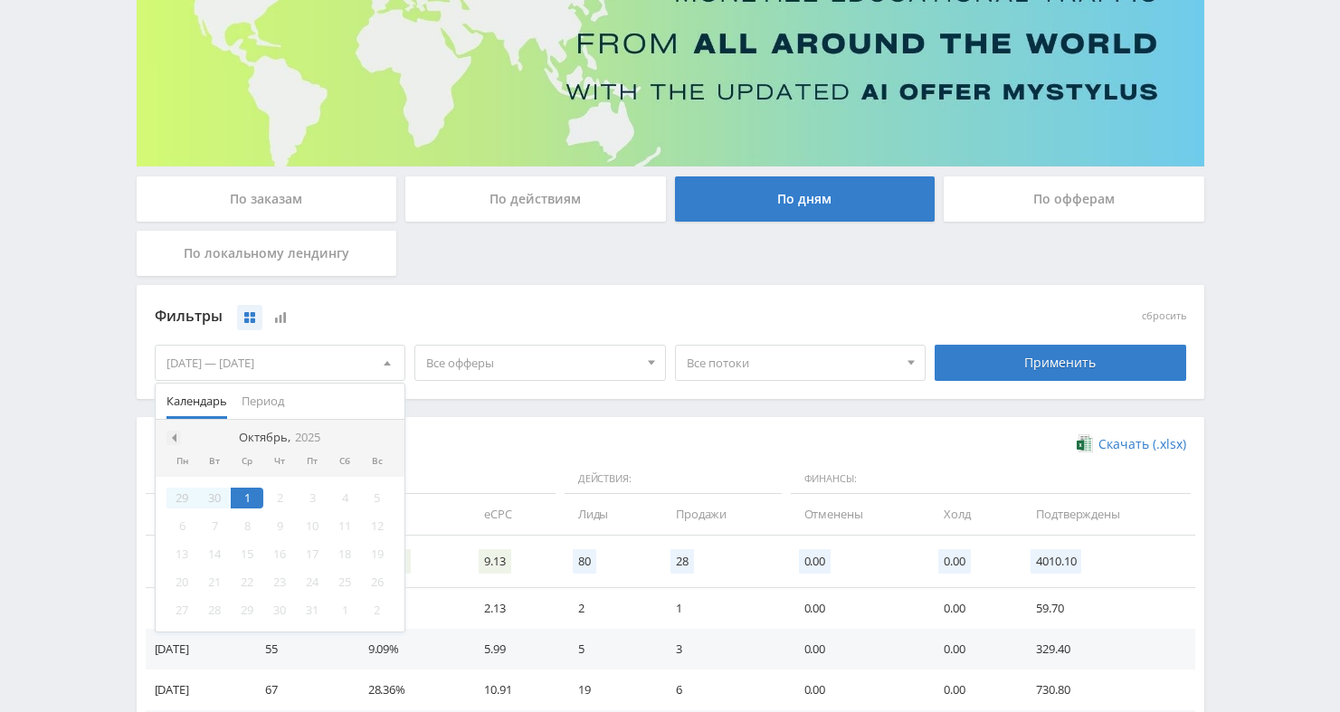
click at [167, 440] on span at bounding box center [171, 437] width 9 height 9
click at [187, 499] on div "1" at bounding box center [182, 498] width 33 height 21
click at [377, 434] on nav "Сентябрь, 2025" at bounding box center [281, 438] width 250 height 36
click at [381, 436] on span at bounding box center [384, 437] width 9 height 9
click at [246, 504] on div "1" at bounding box center [247, 498] width 33 height 21
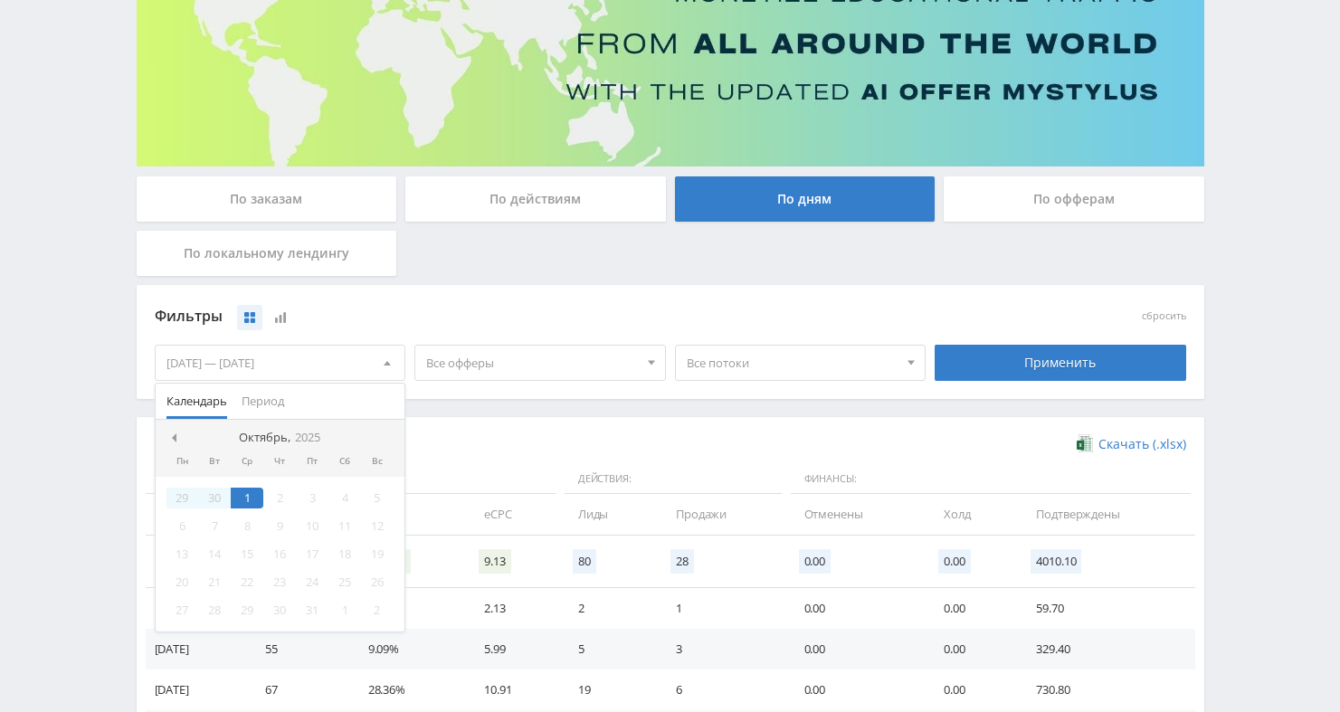
click at [1073, 343] on div "Применить" at bounding box center [1060, 362] width 260 height 51
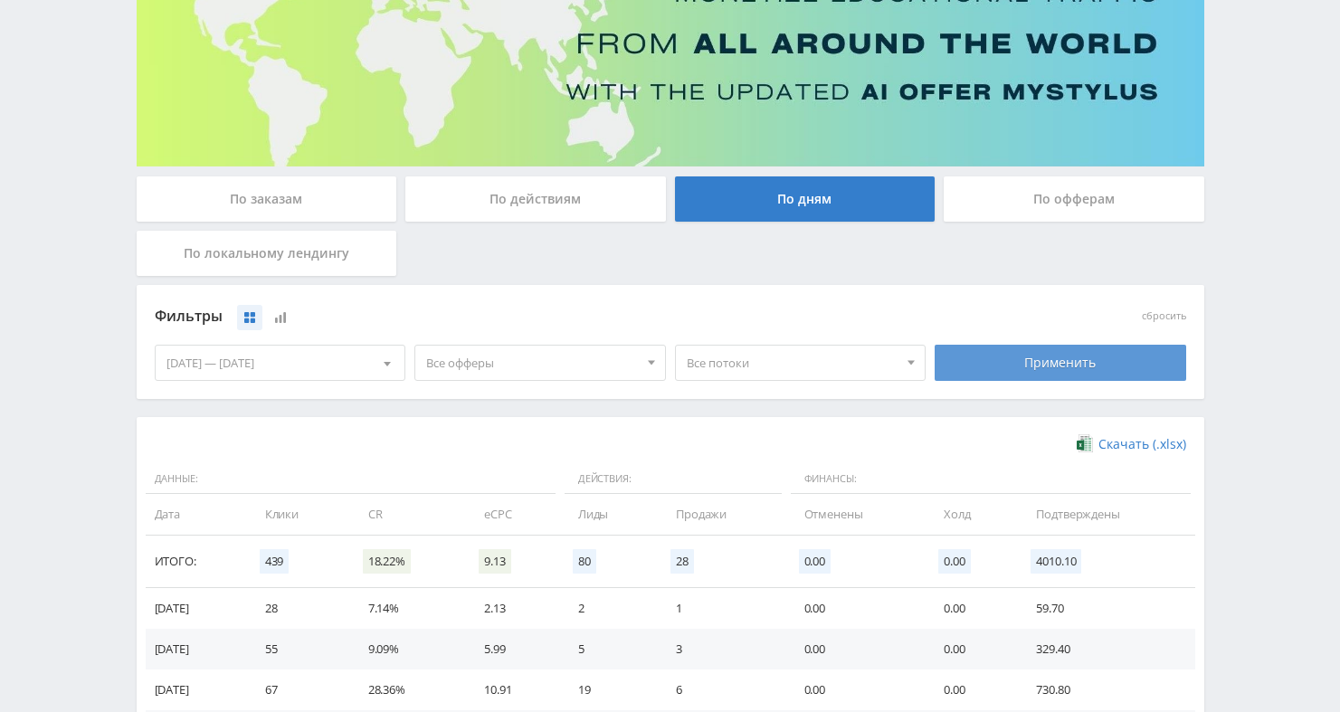
click at [1067, 352] on div "Применить" at bounding box center [1059, 363] width 251 height 36
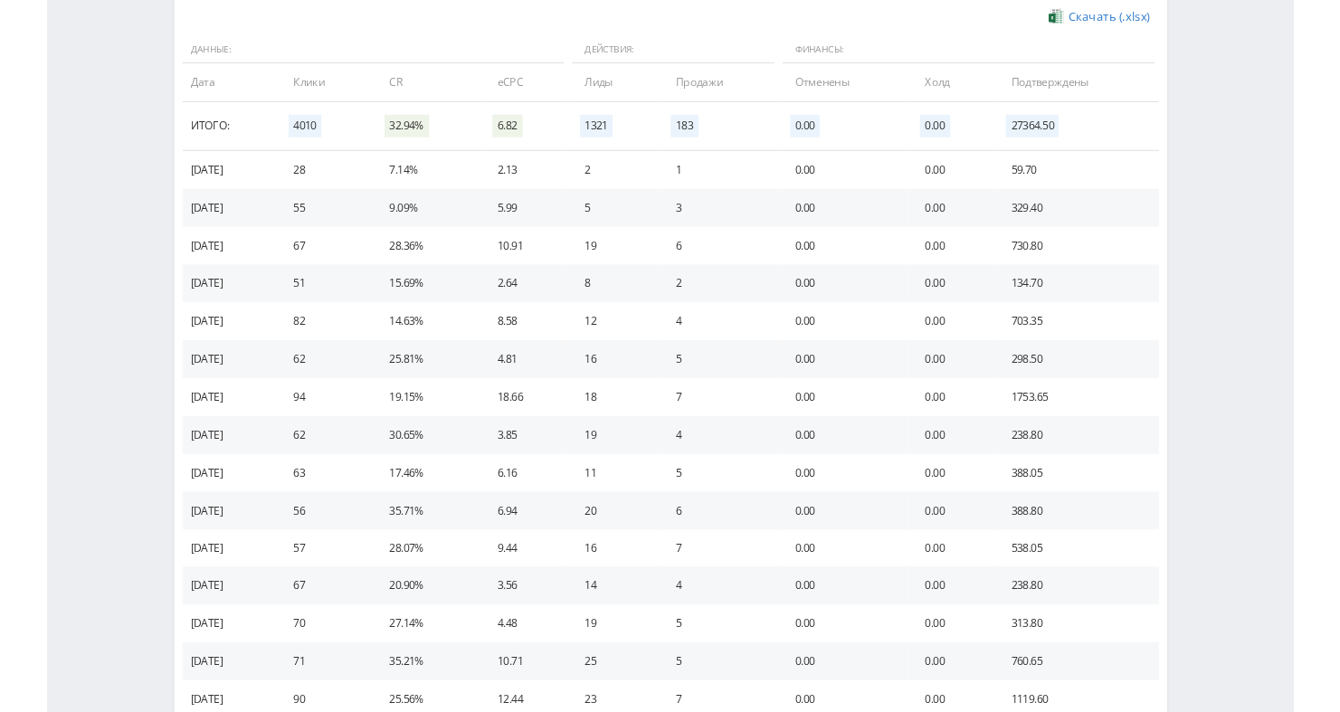
scroll to position [619, 0]
